Goal: Task Accomplishment & Management: Manage account settings

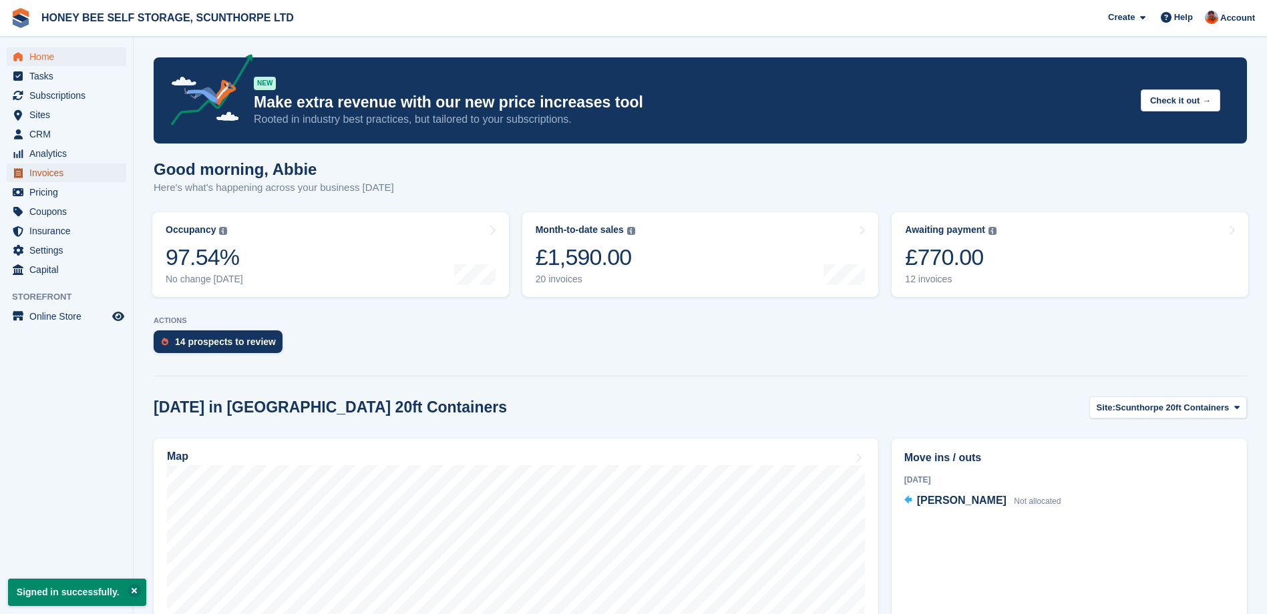
click at [53, 173] on span "Invoices" at bounding box center [69, 173] width 80 height 19
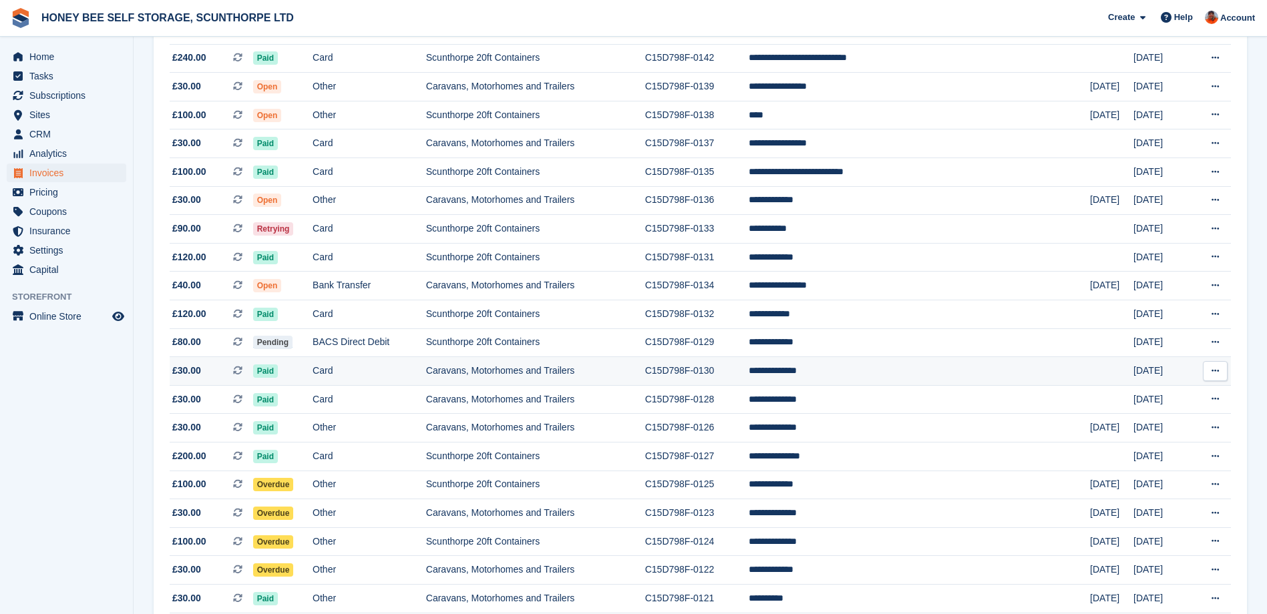
scroll to position [334, 0]
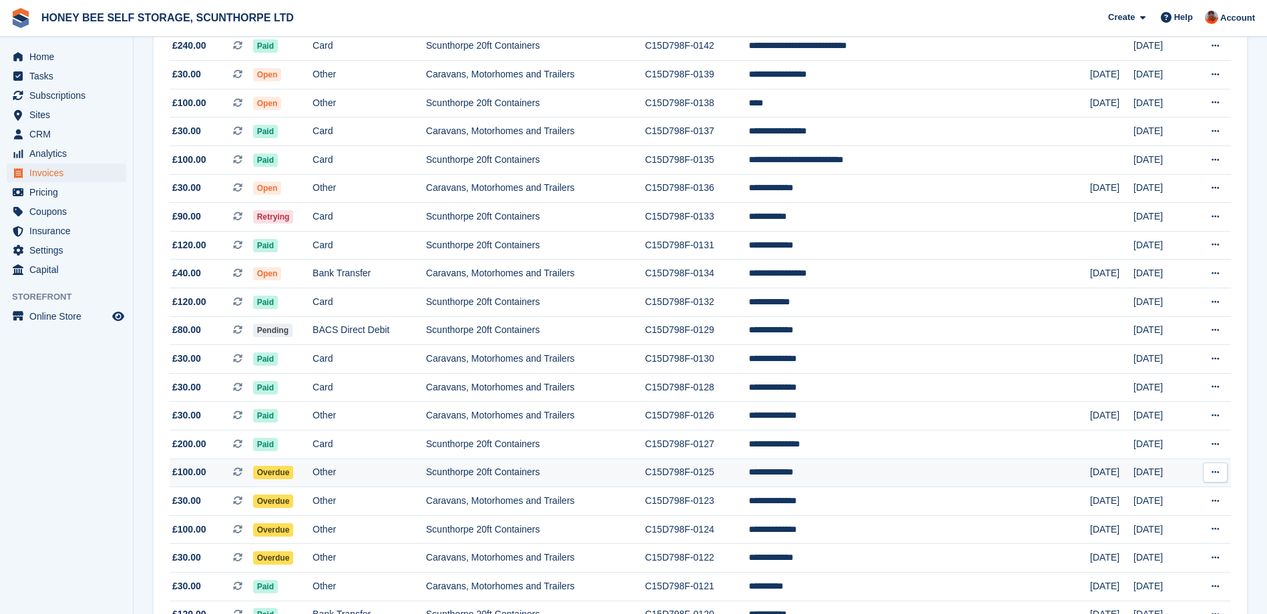
click at [293, 472] on span "Overdue" at bounding box center [273, 472] width 41 height 13
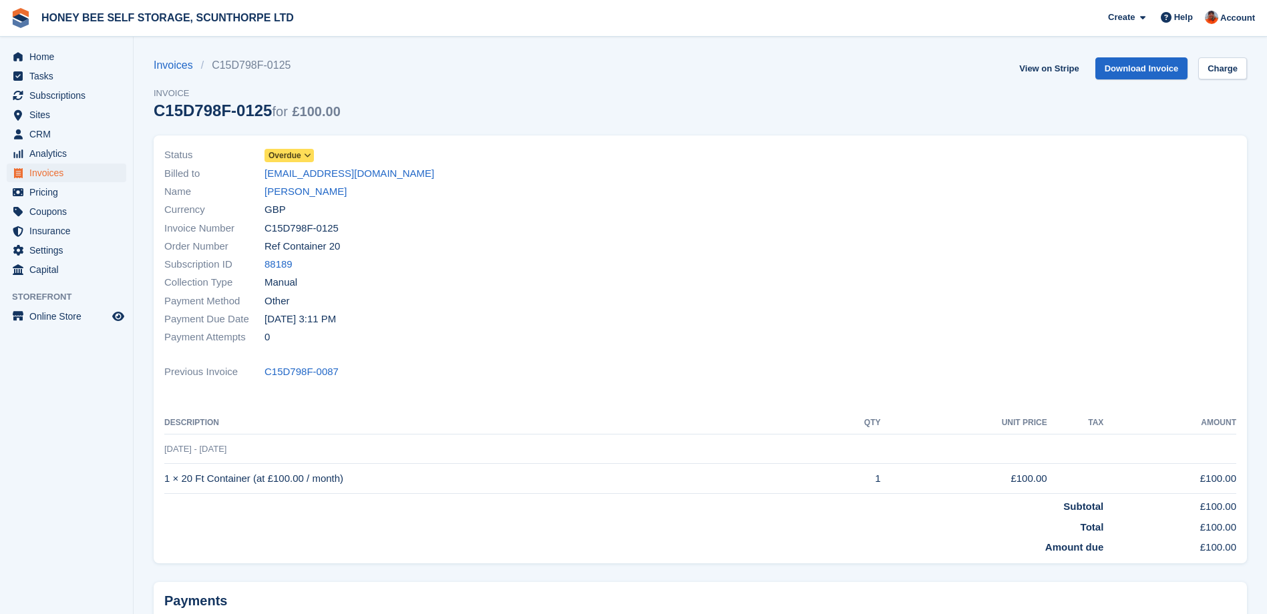
click at [306, 153] on icon at bounding box center [307, 156] width 7 height 8
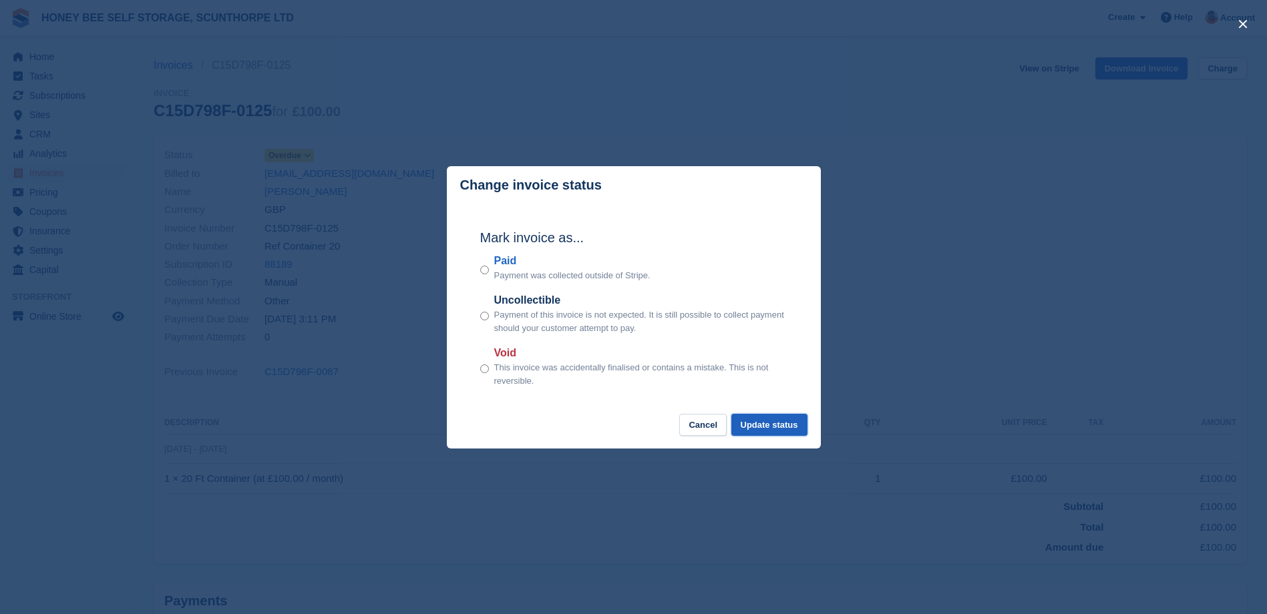
click at [759, 426] on button "Update status" at bounding box center [769, 425] width 76 height 22
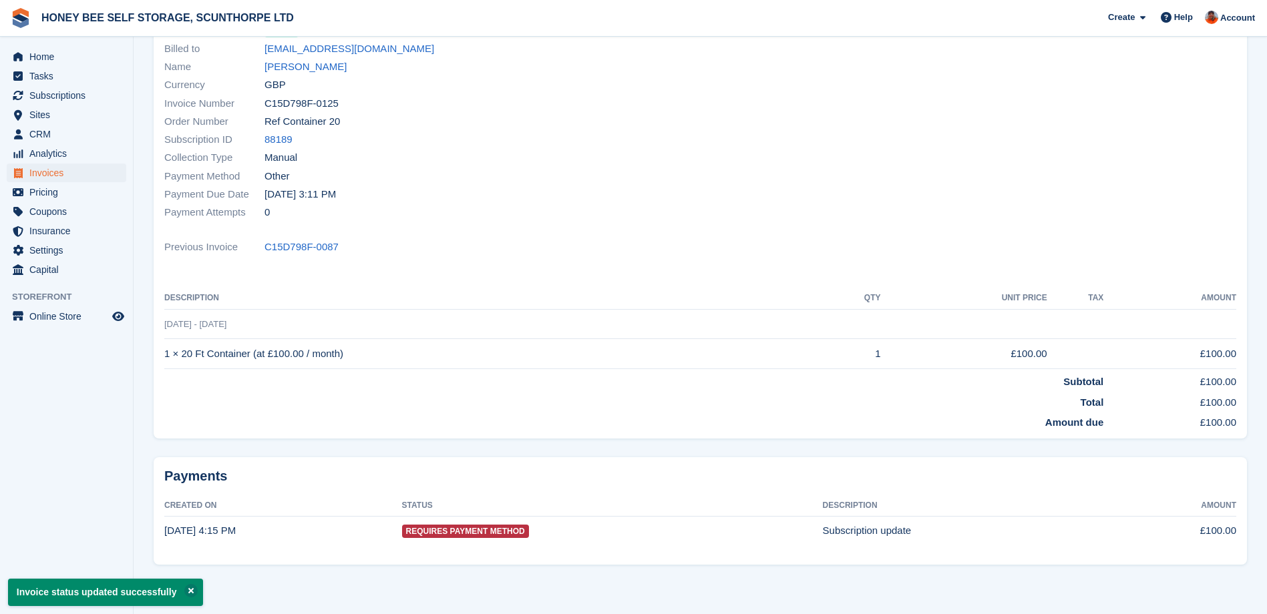
scroll to position [136, 0]
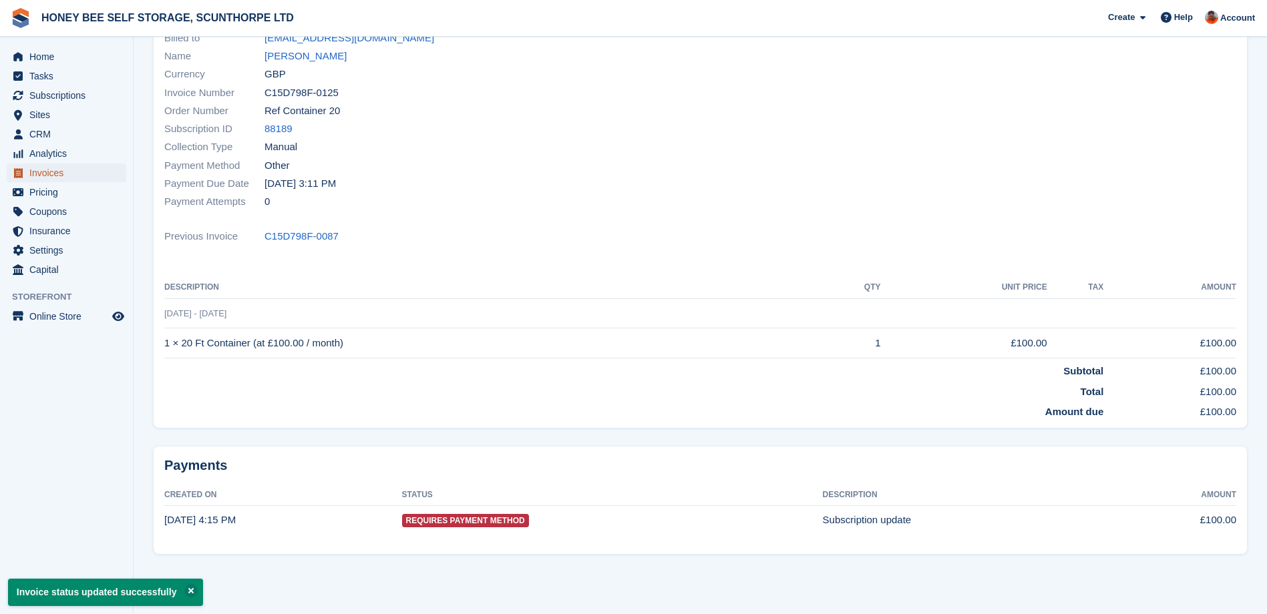
click at [59, 170] on span "Invoices" at bounding box center [69, 173] width 80 height 19
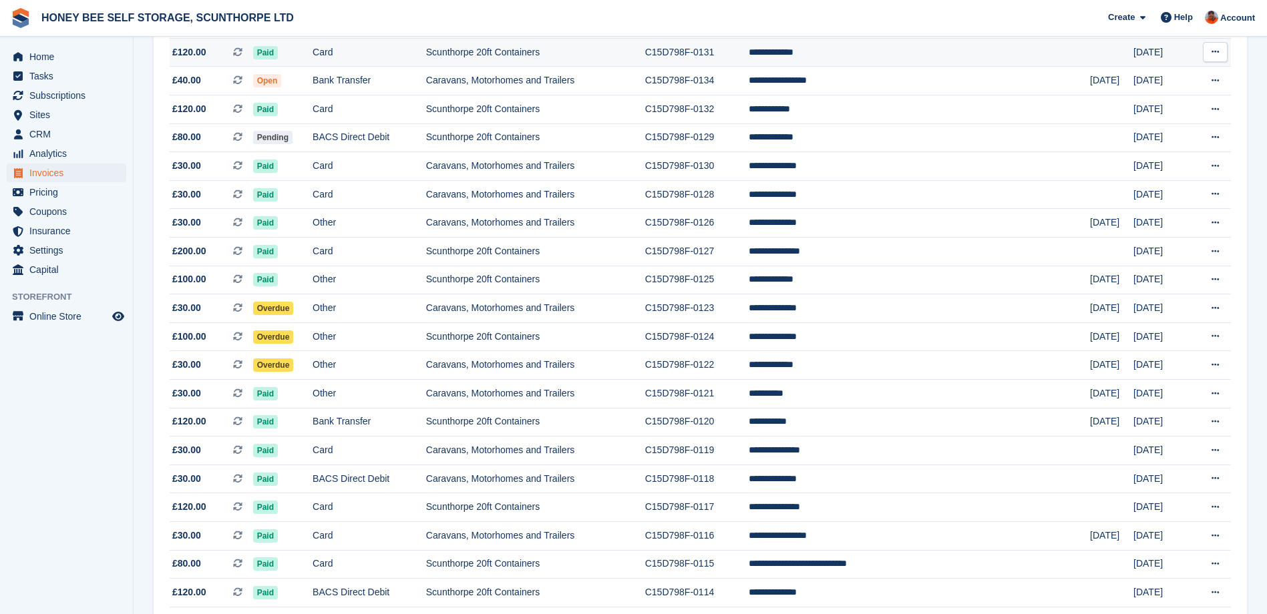
scroll to position [534, 0]
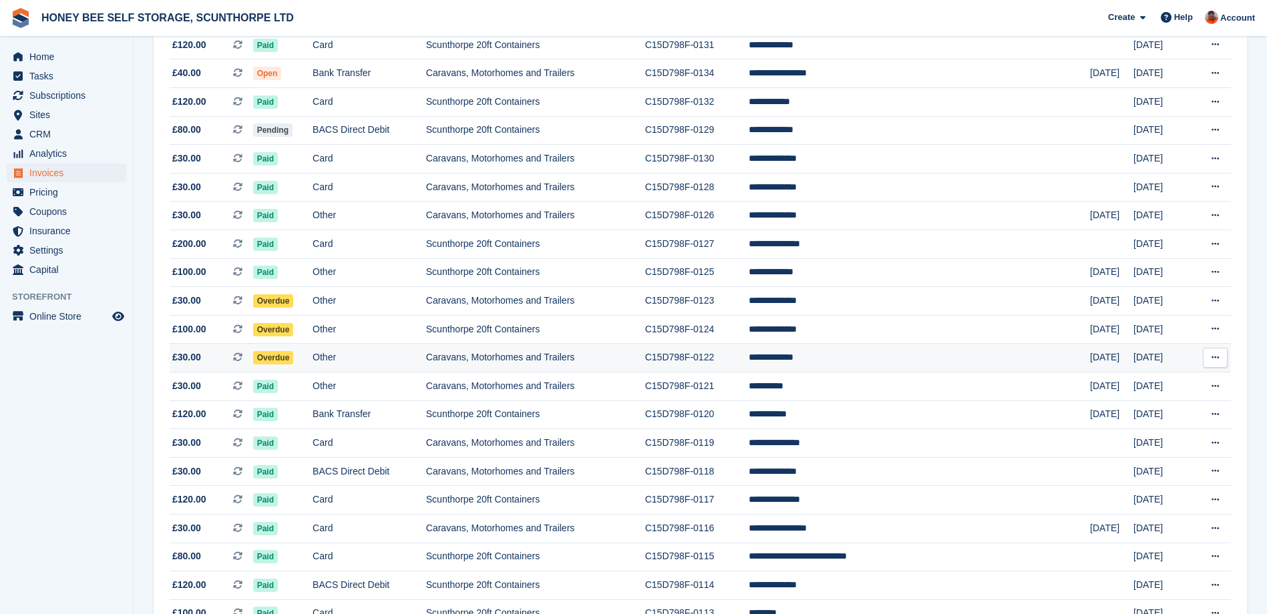
click at [294, 355] on span "Overdue" at bounding box center [273, 357] width 41 height 13
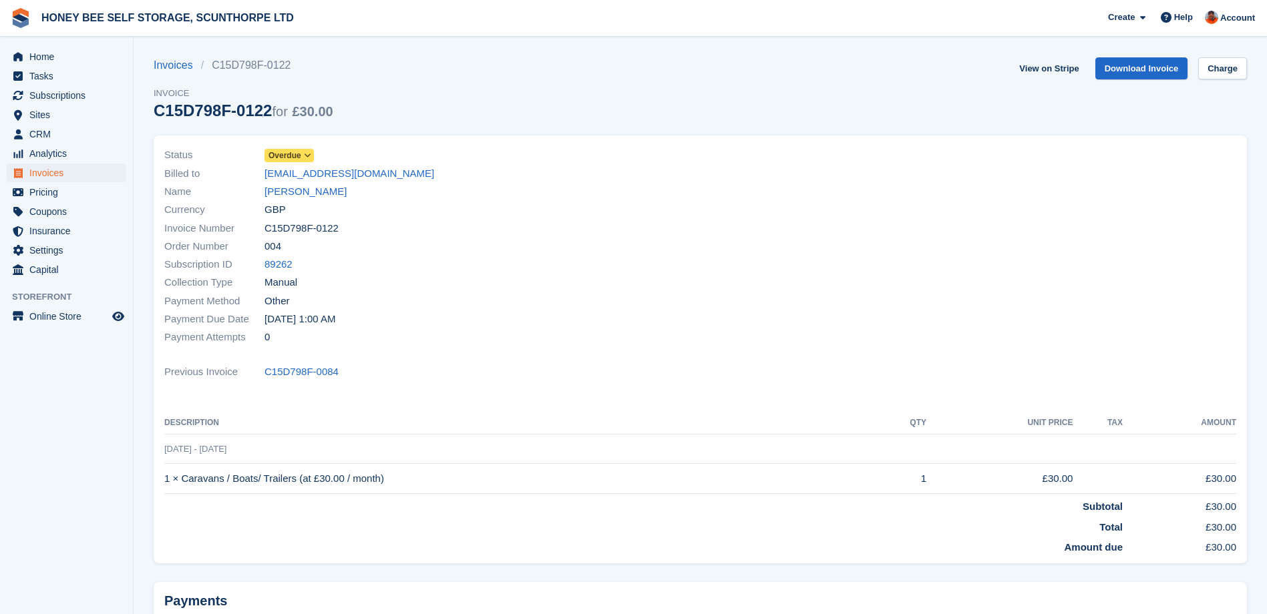
click at [304, 154] on icon at bounding box center [307, 156] width 7 height 8
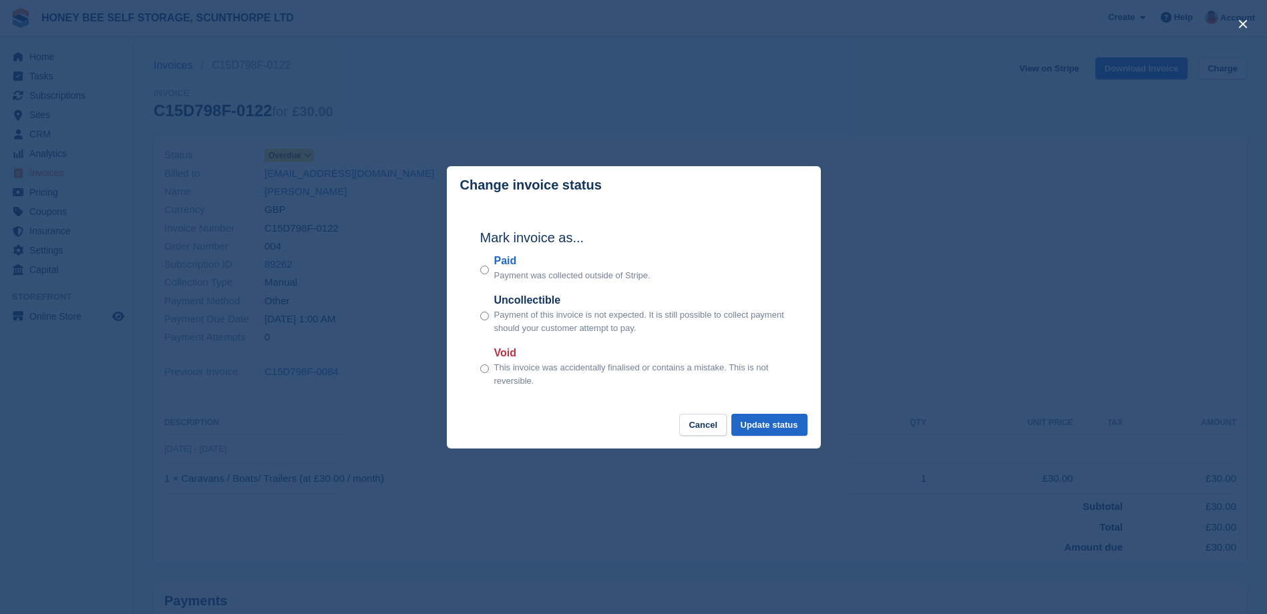
click at [509, 273] on p "Payment was collected outside of Stripe." at bounding box center [572, 275] width 156 height 13
click at [767, 429] on button "Update status" at bounding box center [769, 425] width 76 height 22
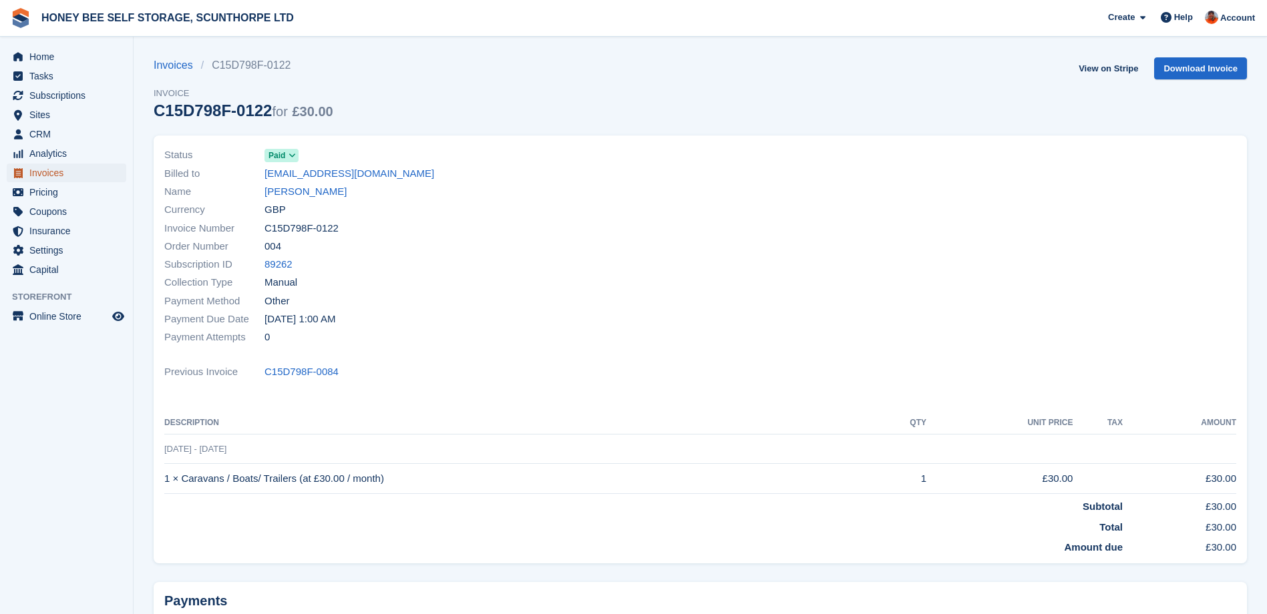
click at [46, 168] on span "Invoices" at bounding box center [69, 173] width 80 height 19
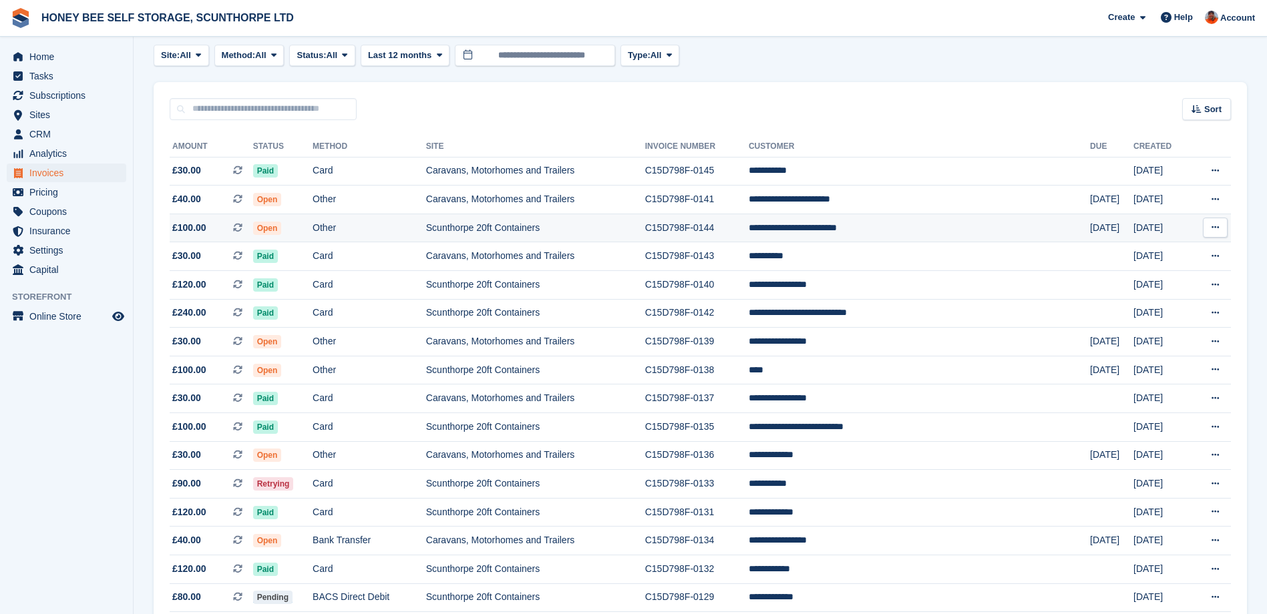
scroll to position [134, 0]
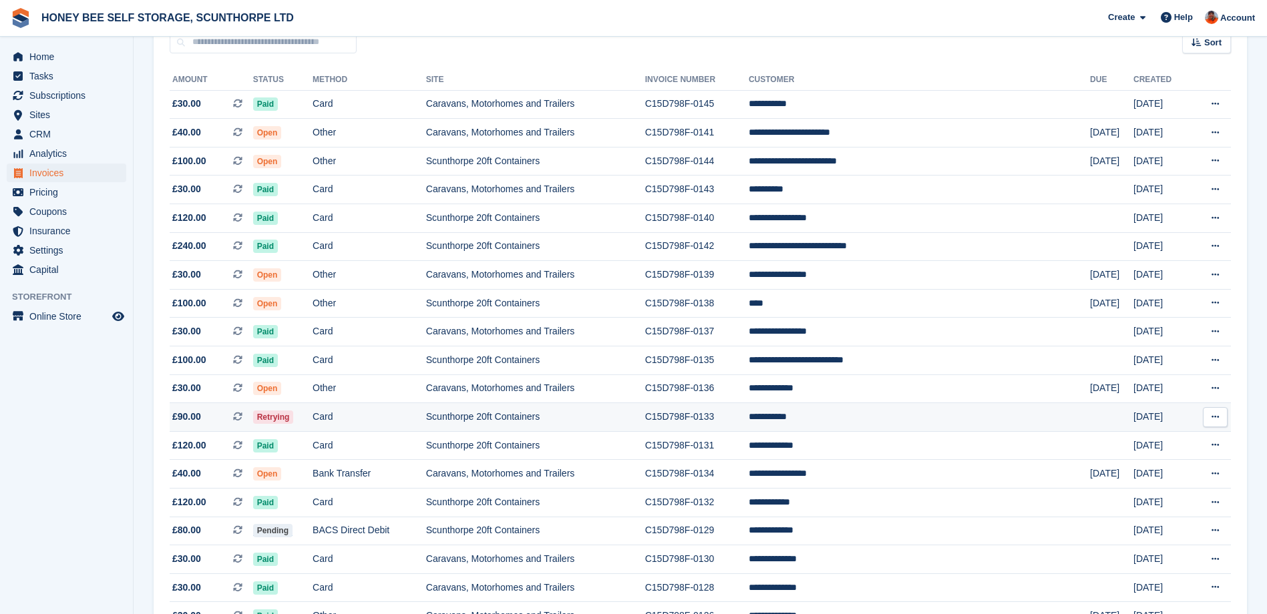
click at [497, 419] on td "Scunthorpe 20ft Containers" at bounding box center [535, 417] width 219 height 29
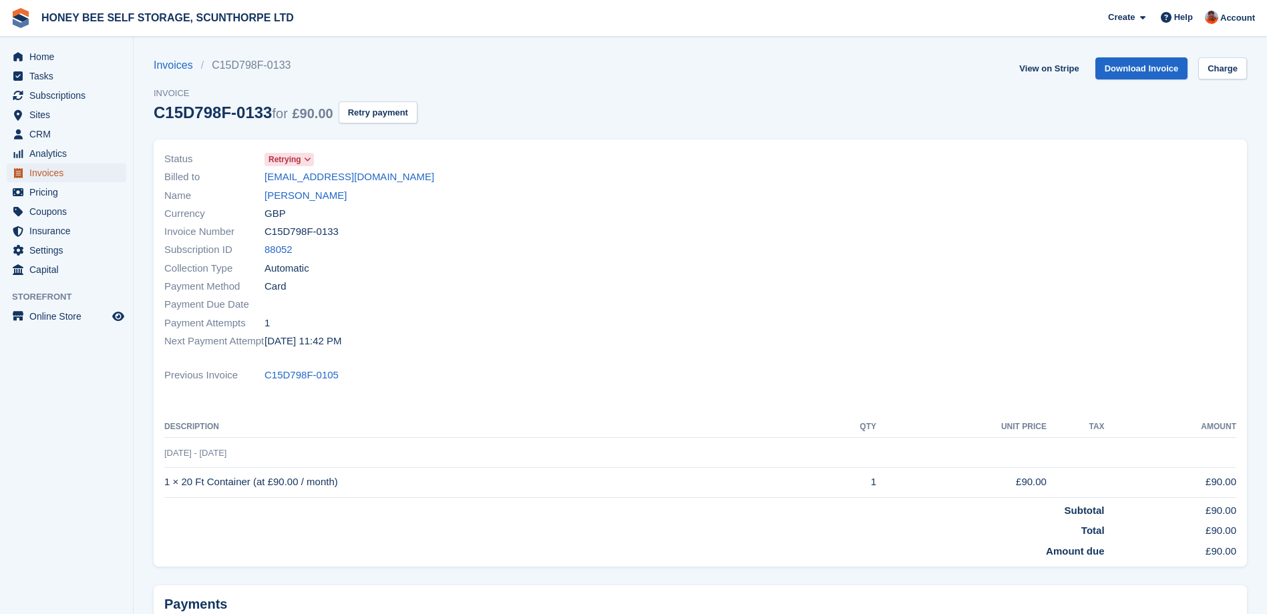
click at [51, 171] on span "Invoices" at bounding box center [69, 173] width 80 height 19
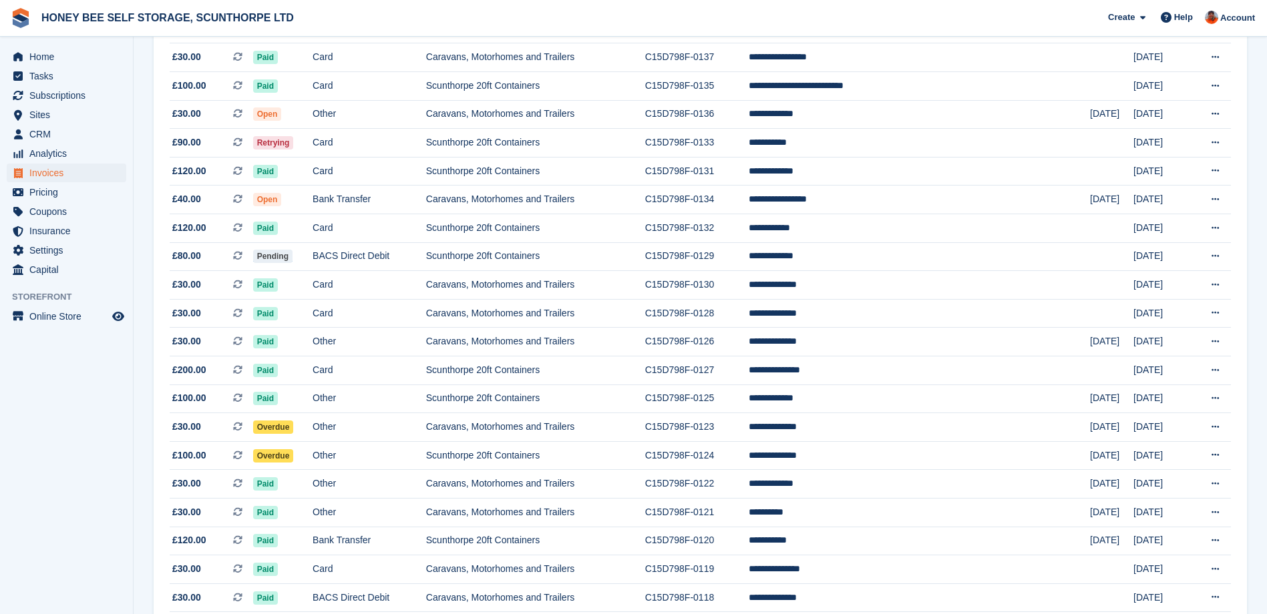
scroll to position [296, 0]
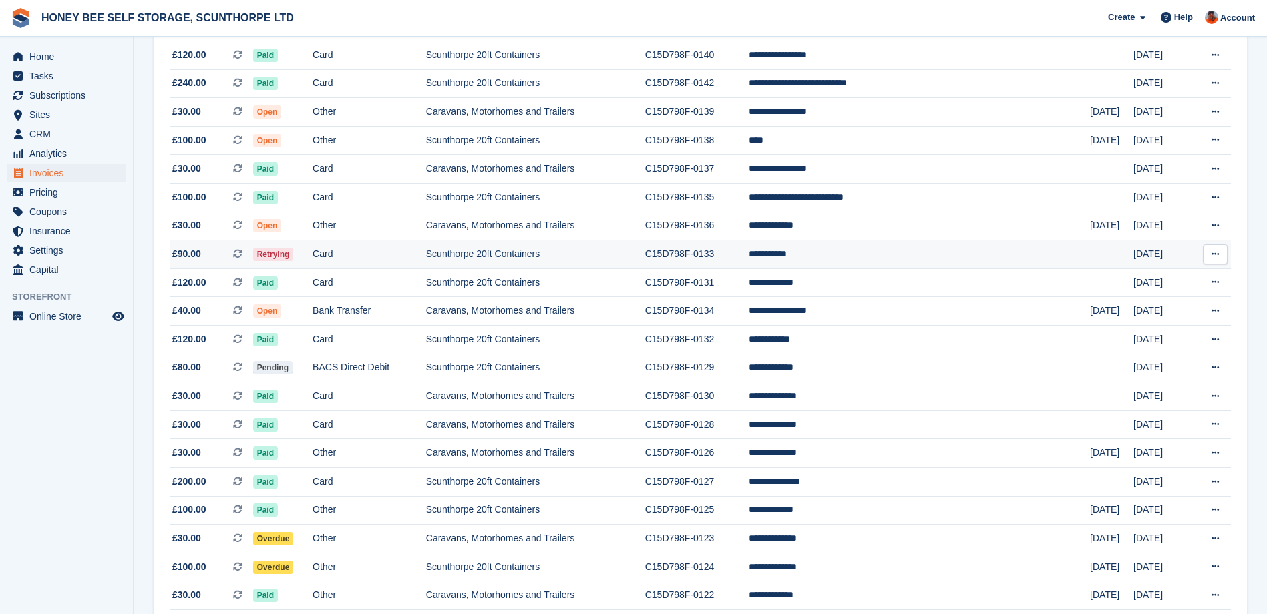
click at [294, 257] on span "Retrying" at bounding box center [273, 254] width 41 height 13
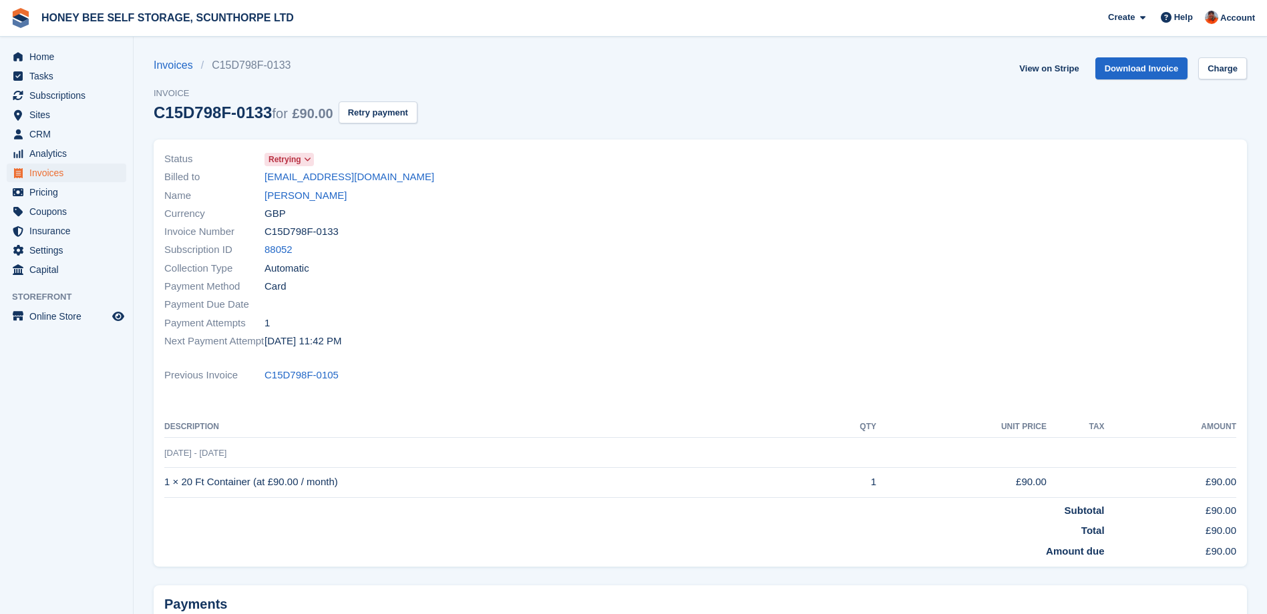
click at [307, 154] on span at bounding box center [307, 159] width 11 height 11
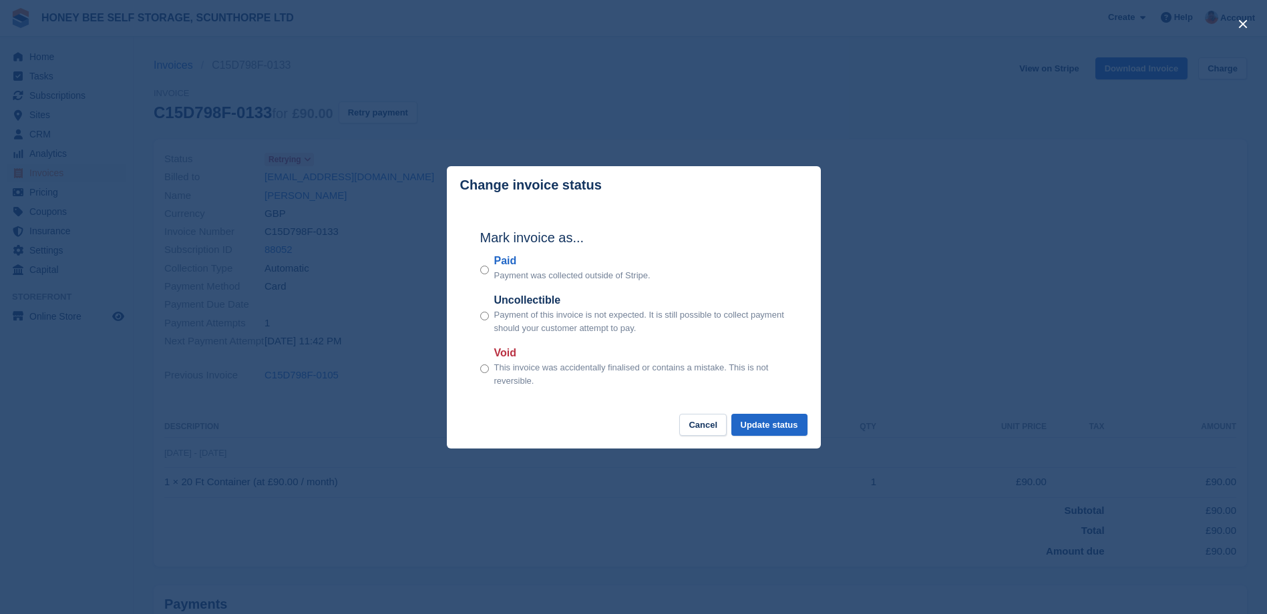
click at [489, 272] on div "Paid Payment was collected outside of Stripe." at bounding box center [633, 267] width 307 height 29
click at [758, 426] on button "Update status" at bounding box center [769, 425] width 76 height 22
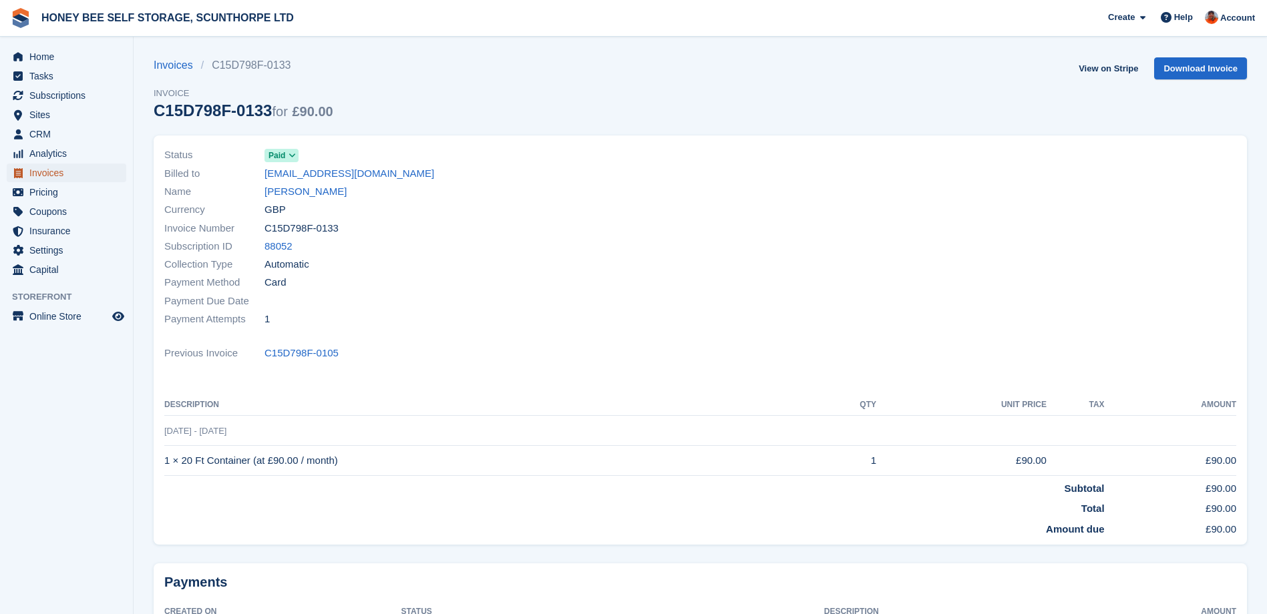
click at [57, 170] on span "Invoices" at bounding box center [69, 173] width 80 height 19
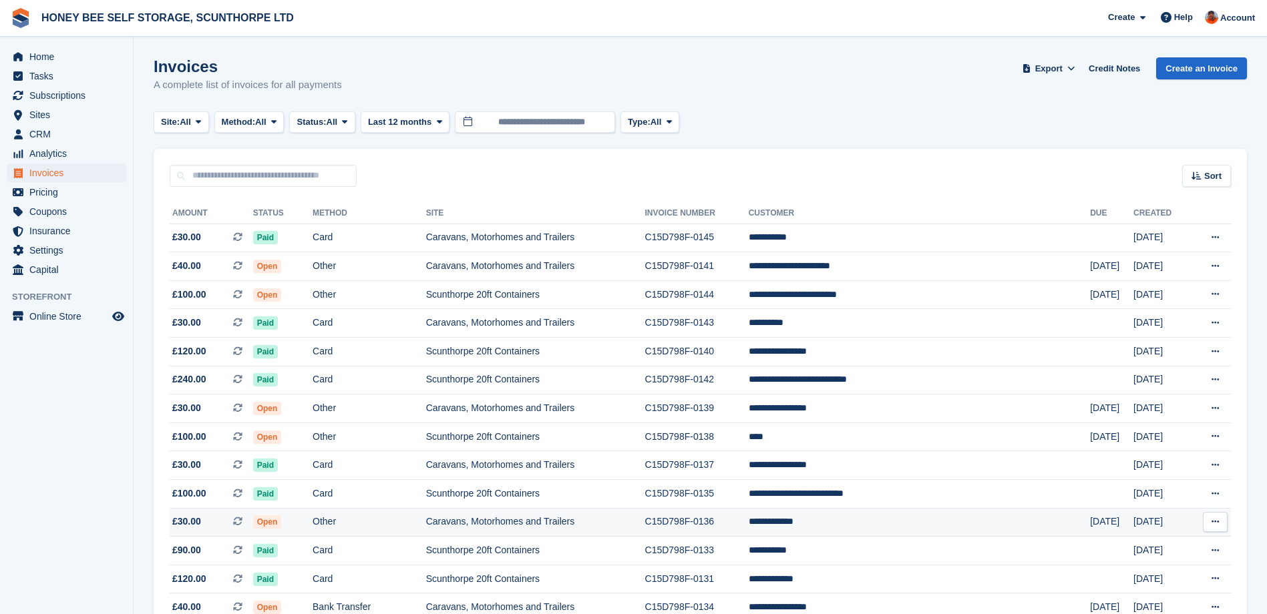
click at [277, 518] on span "Open" at bounding box center [267, 521] width 29 height 13
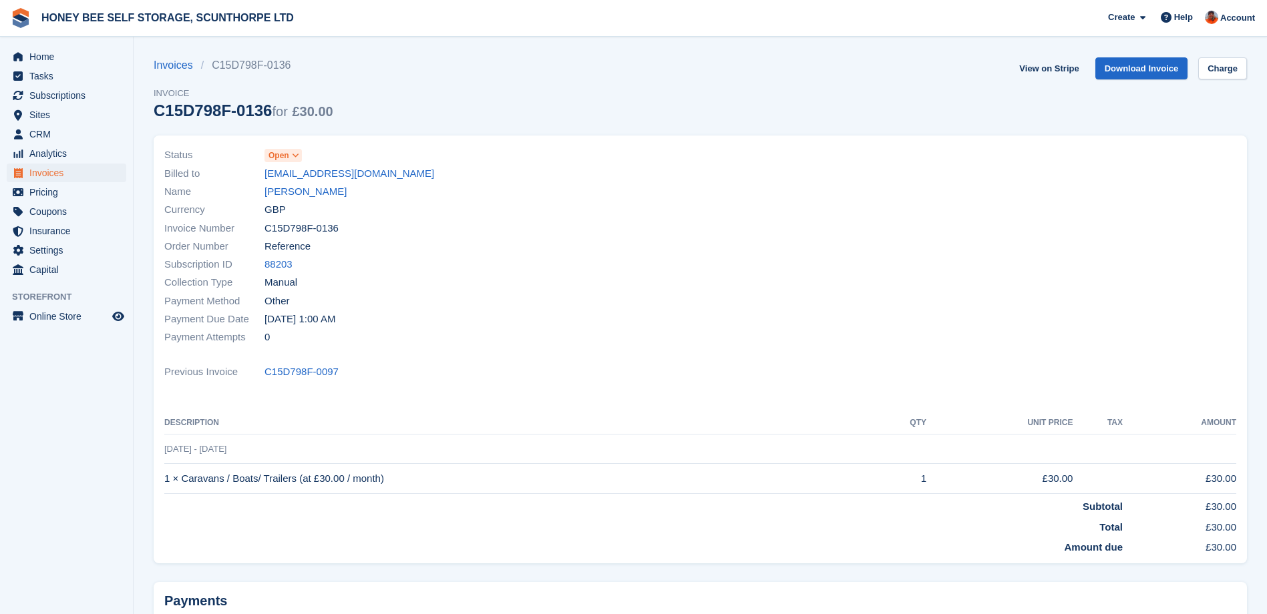
click at [294, 150] on span at bounding box center [295, 155] width 11 height 11
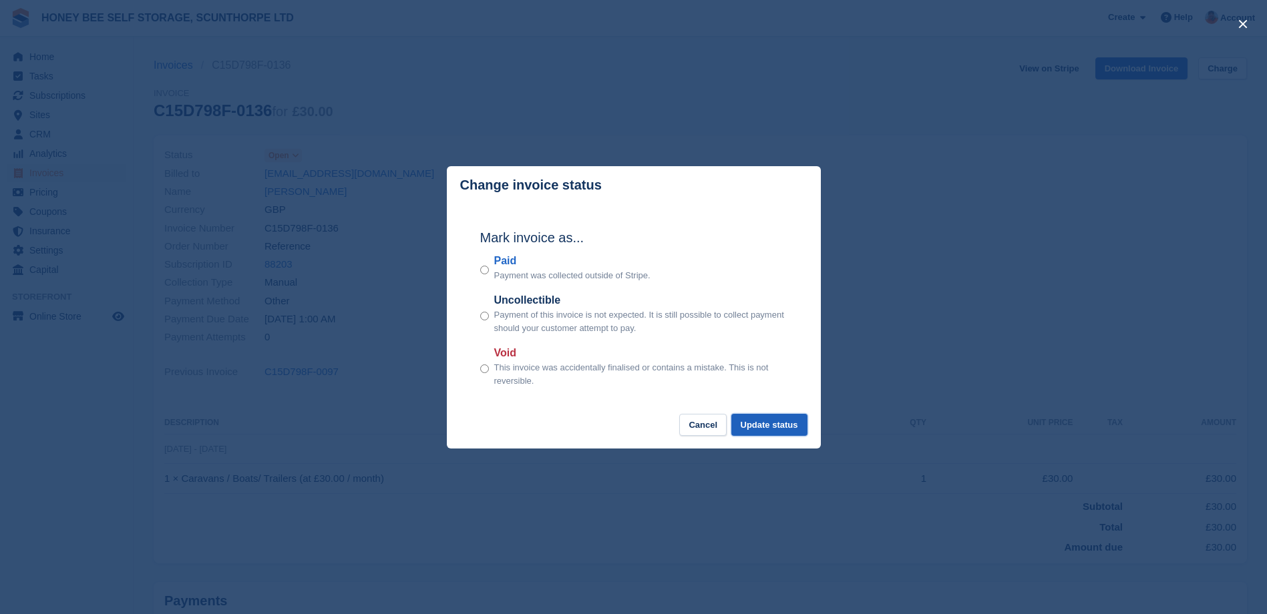
click at [756, 427] on button "Update status" at bounding box center [769, 425] width 76 height 22
